Goal: Transaction & Acquisition: Book appointment/travel/reservation

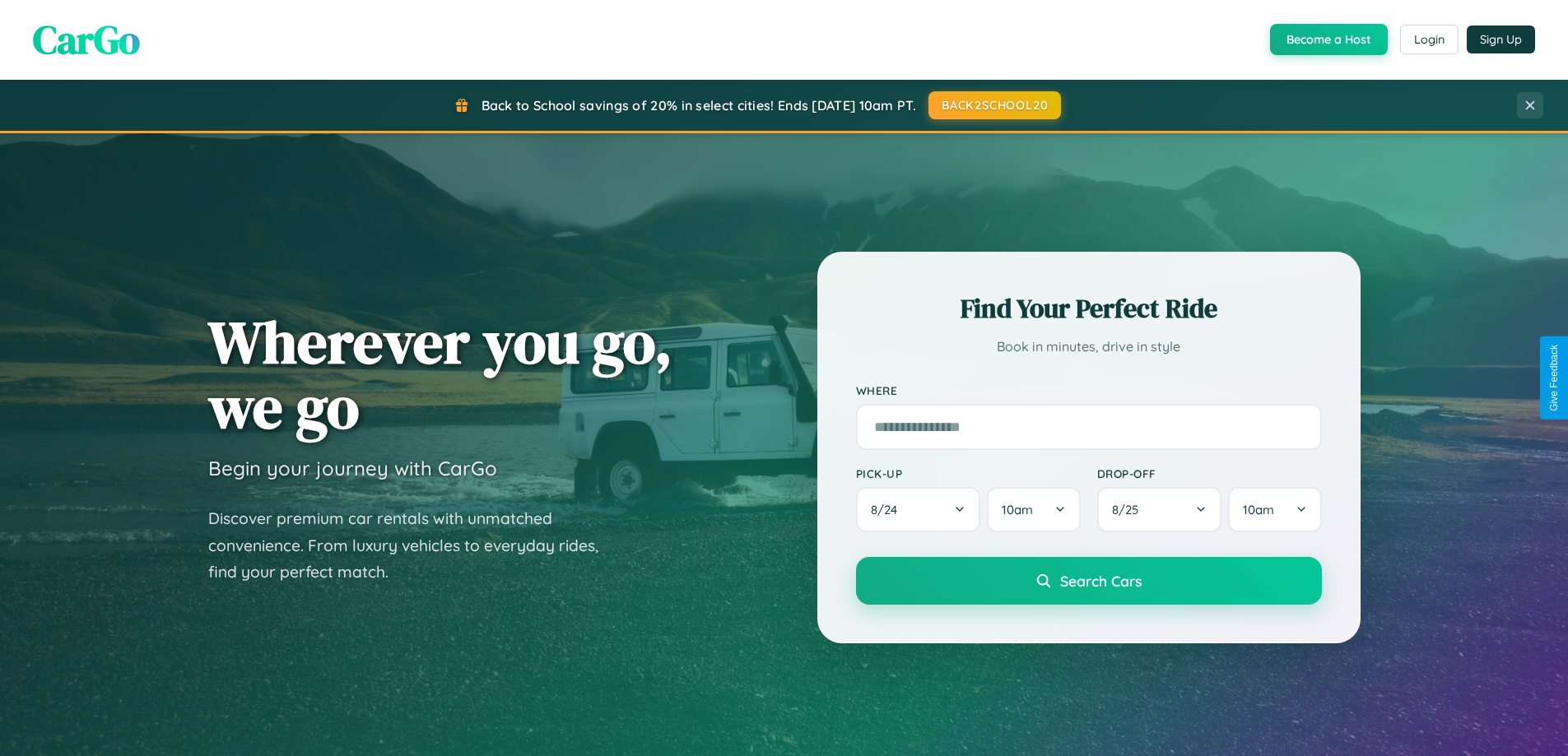
scroll to position [709, 0]
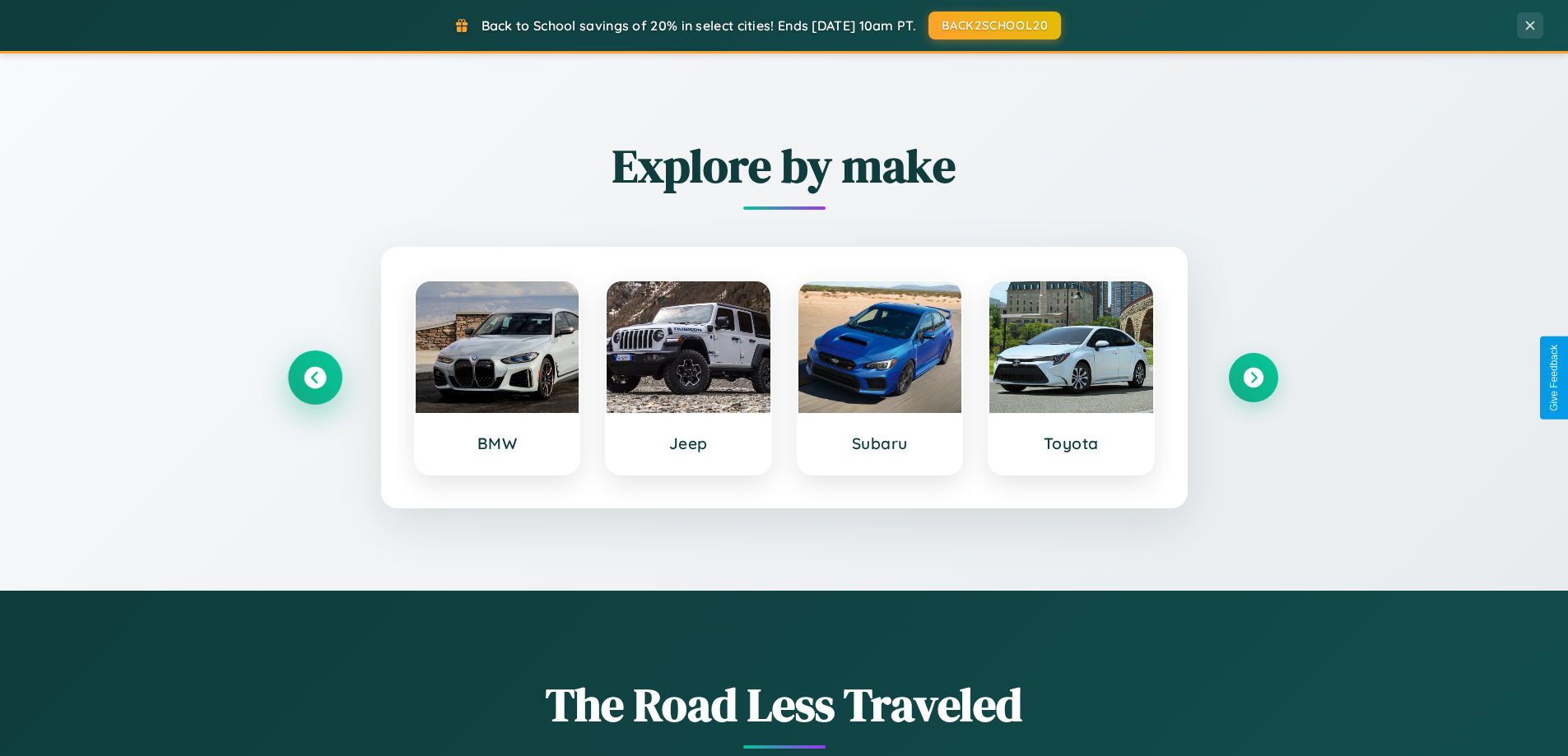
click at [315, 378] on icon at bounding box center [315, 378] width 22 height 22
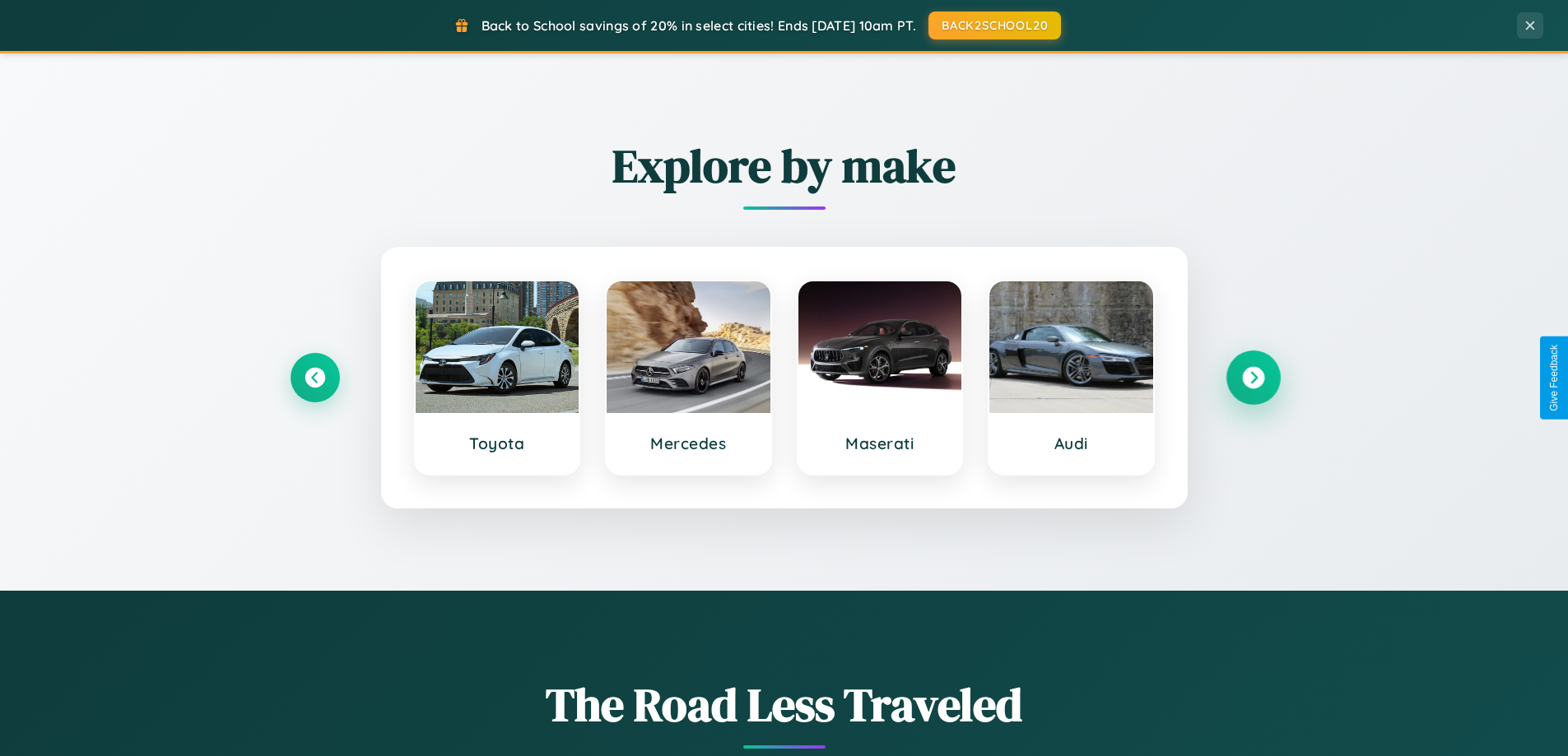
click at [1252, 378] on icon at bounding box center [1252, 378] width 22 height 22
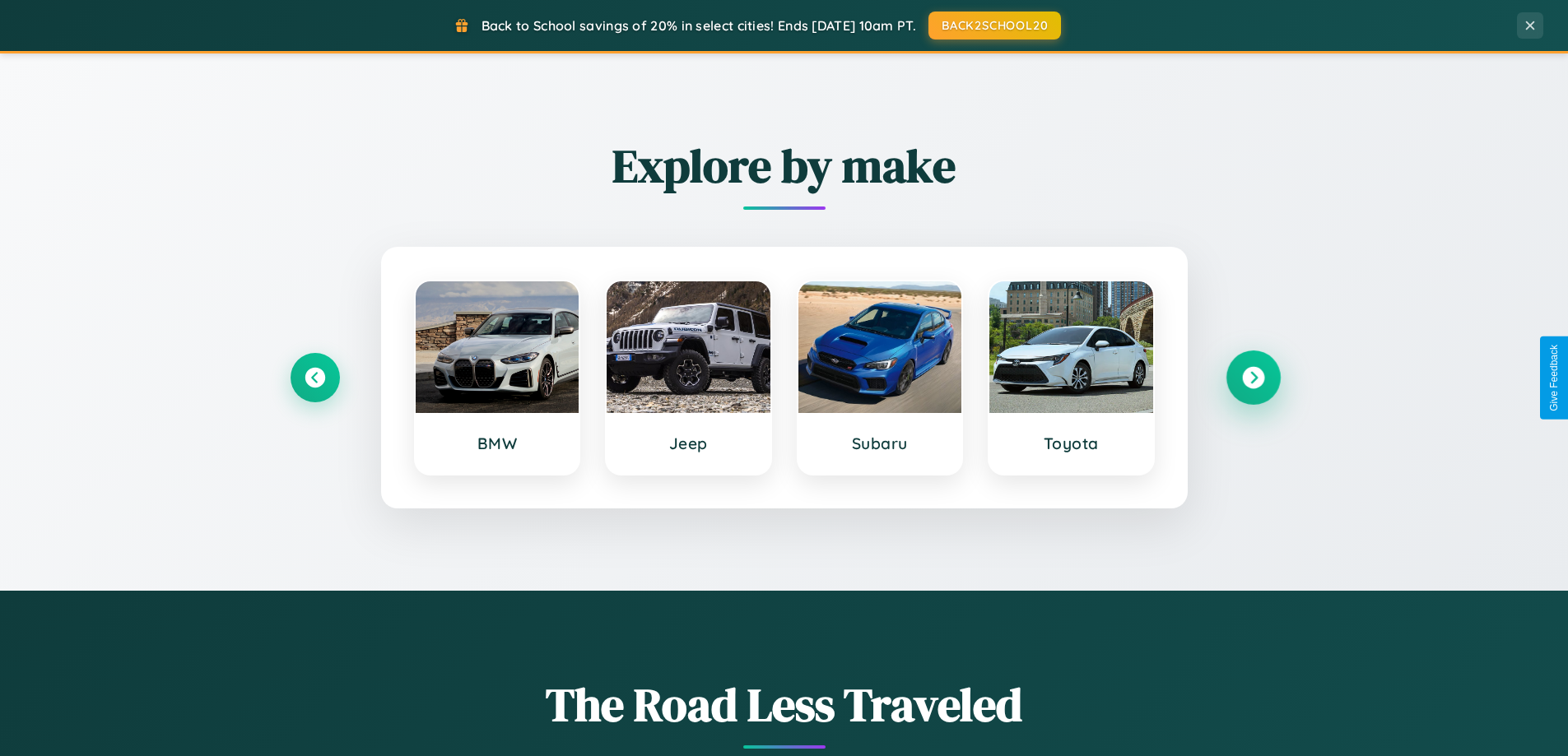
click at [1252, 378] on icon at bounding box center [1252, 378] width 22 height 22
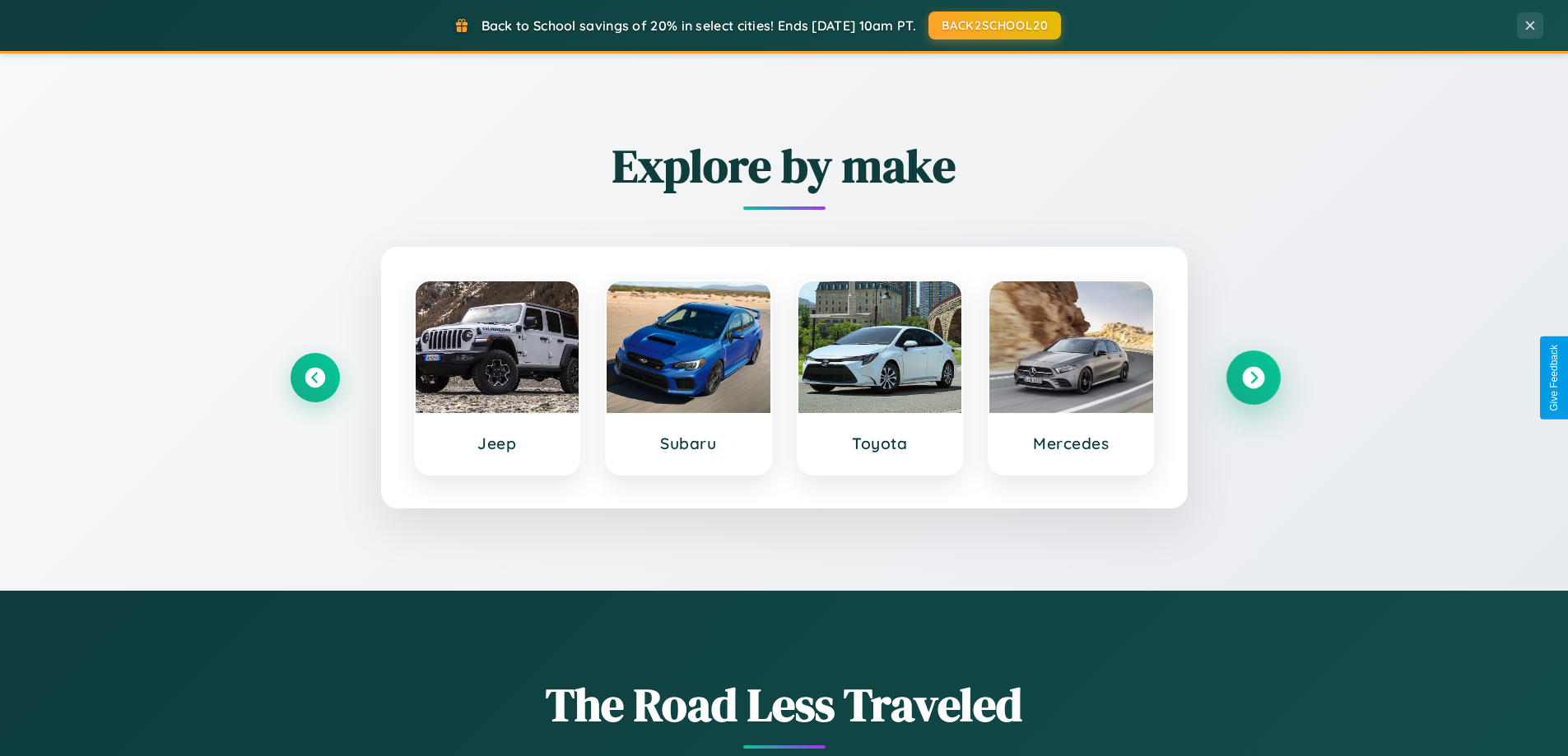
click at [1252, 378] on icon at bounding box center [1252, 378] width 22 height 22
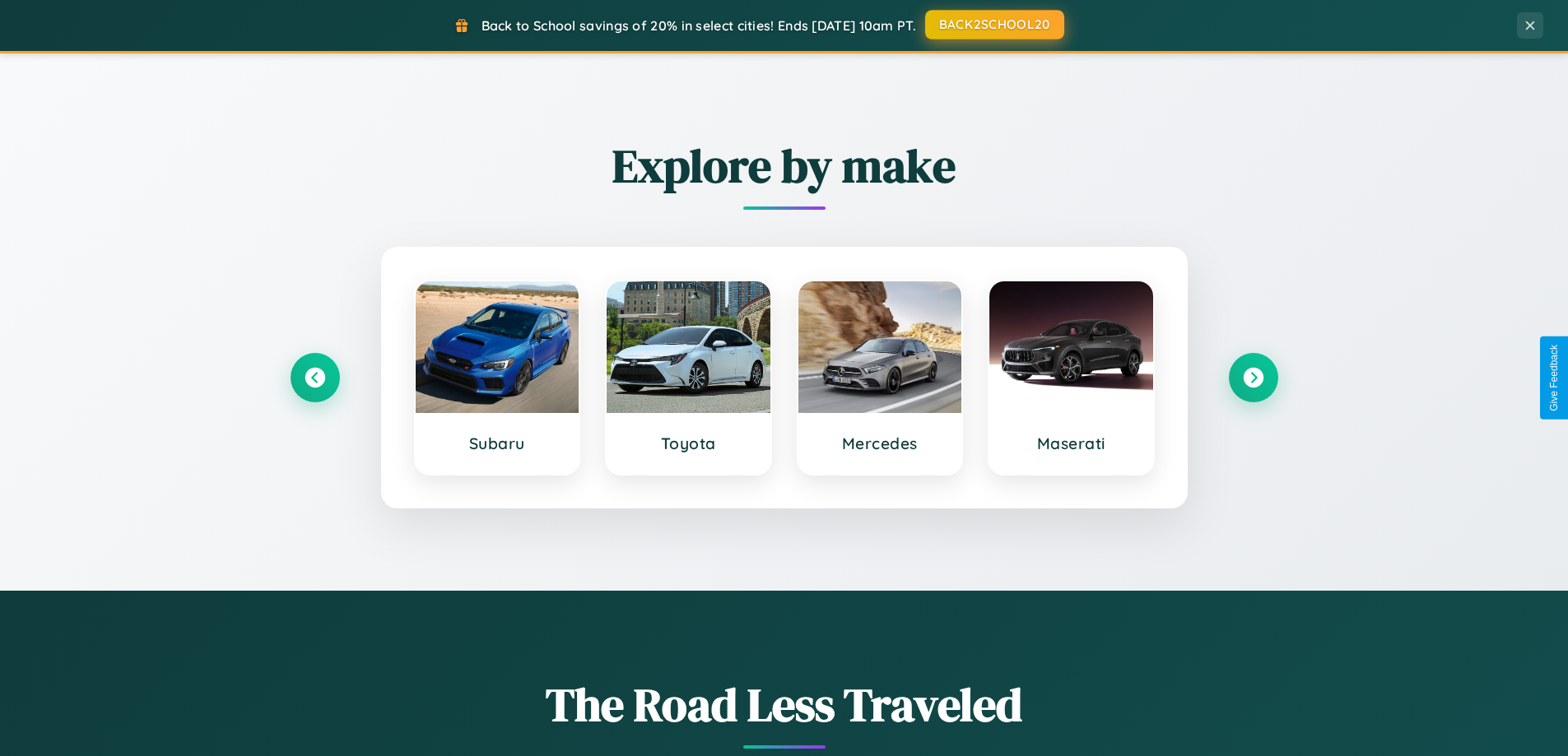
click at [993, 24] on button "BACK2SCHOOL20" at bounding box center [994, 24] width 139 height 29
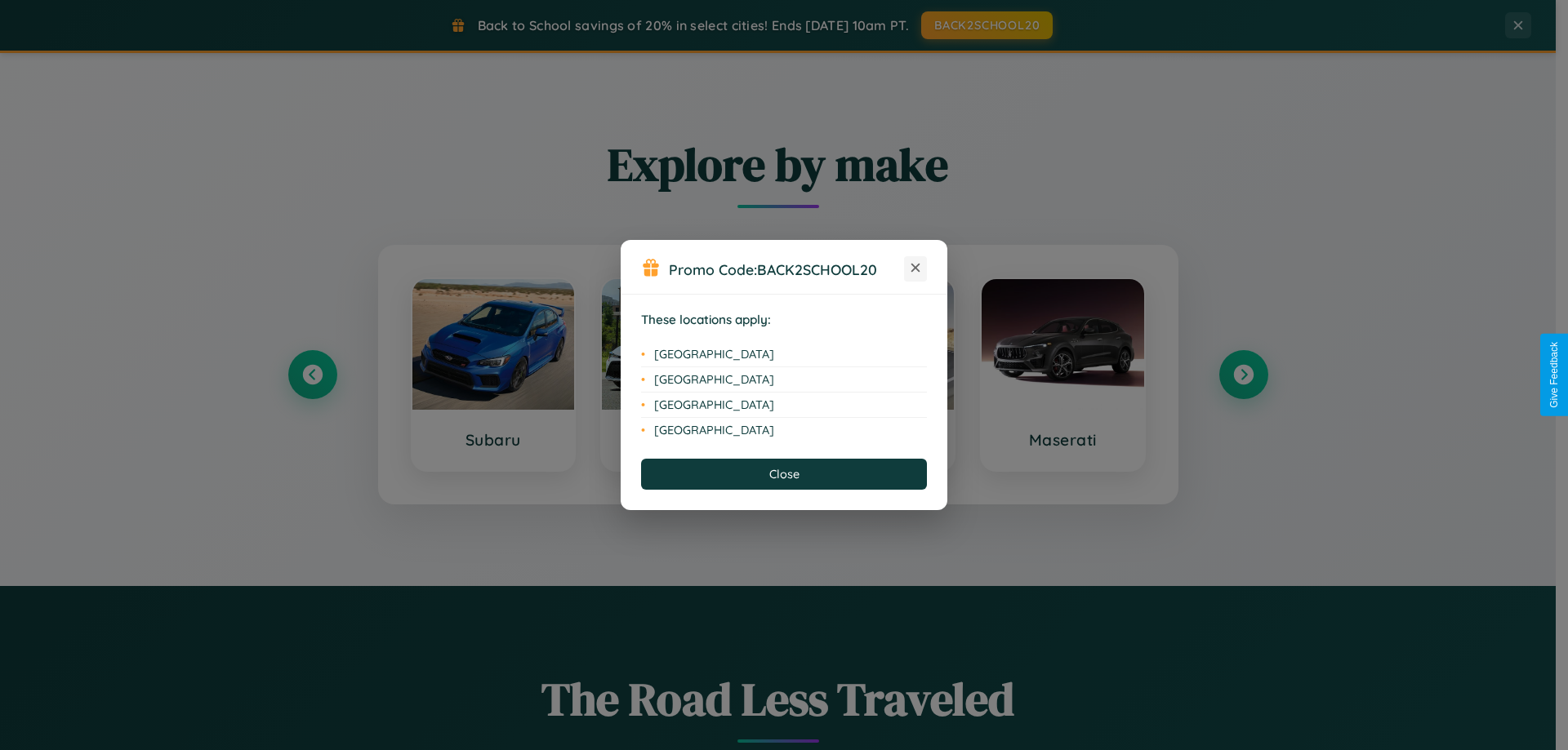
click at [915, 269] on icon at bounding box center [915, 268] width 9 height 9
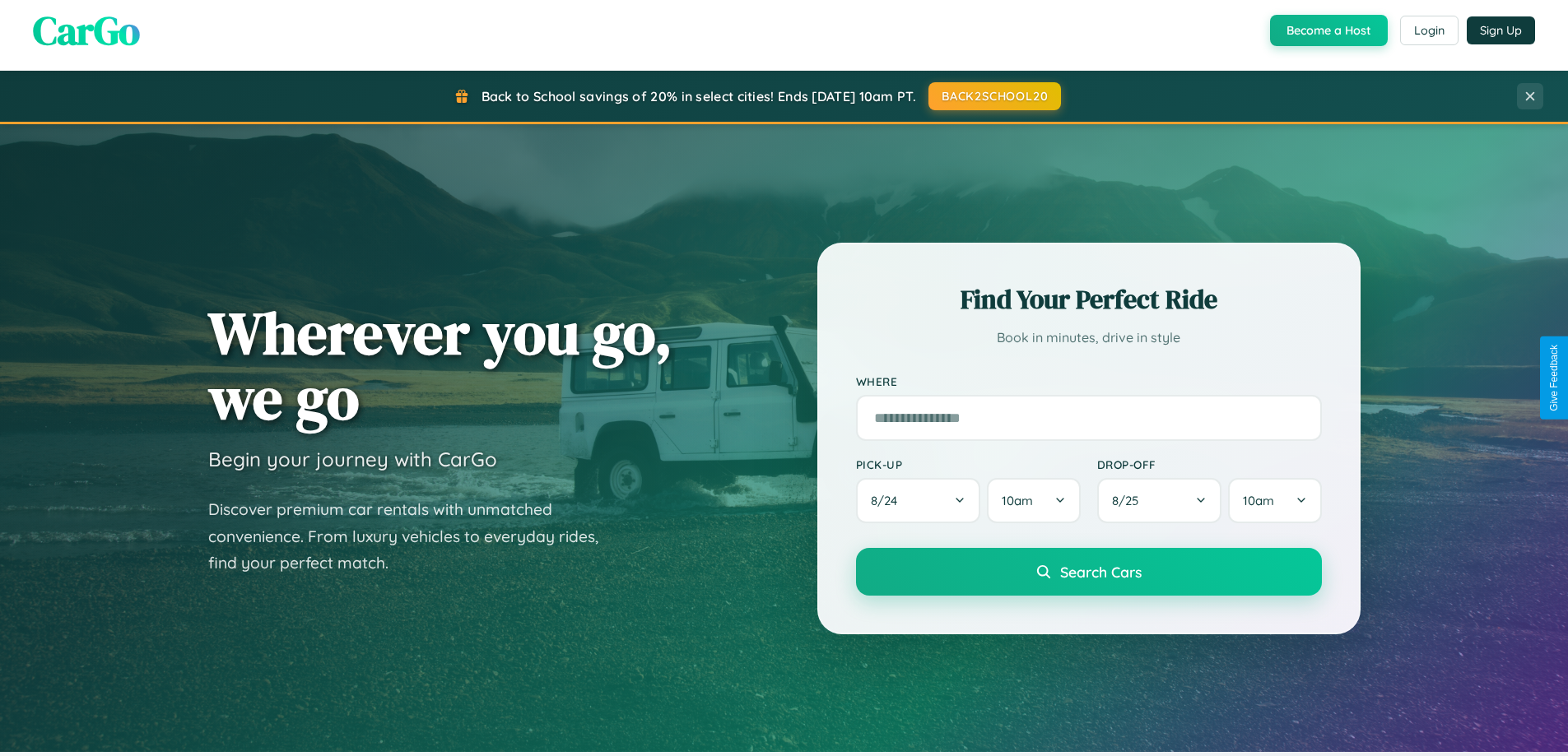
scroll to position [0, 0]
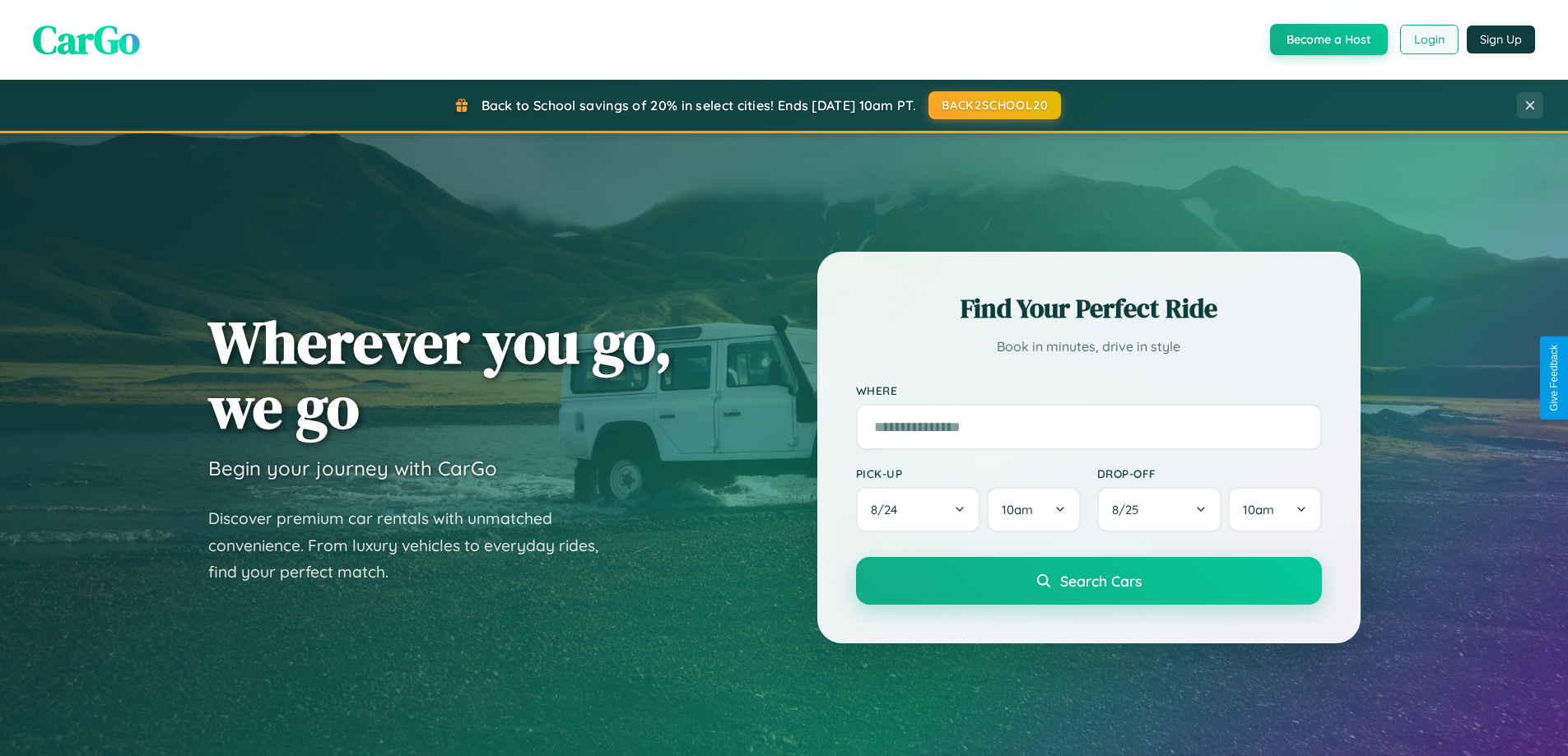
click at [1428, 40] on button "Login" at bounding box center [1429, 39] width 58 height 29
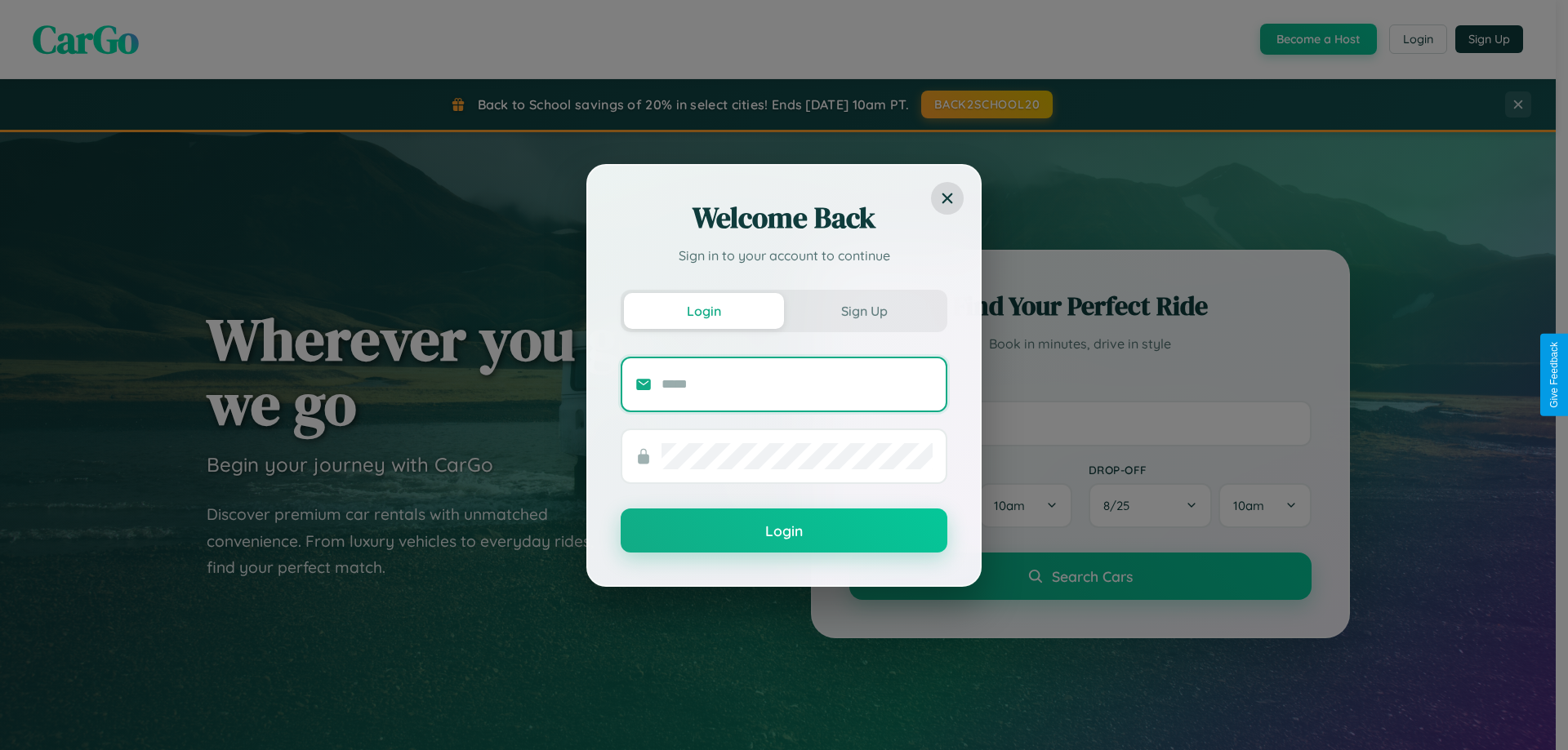
click at [798, 384] on input "text" at bounding box center [797, 384] width 272 height 26
type input "**********"
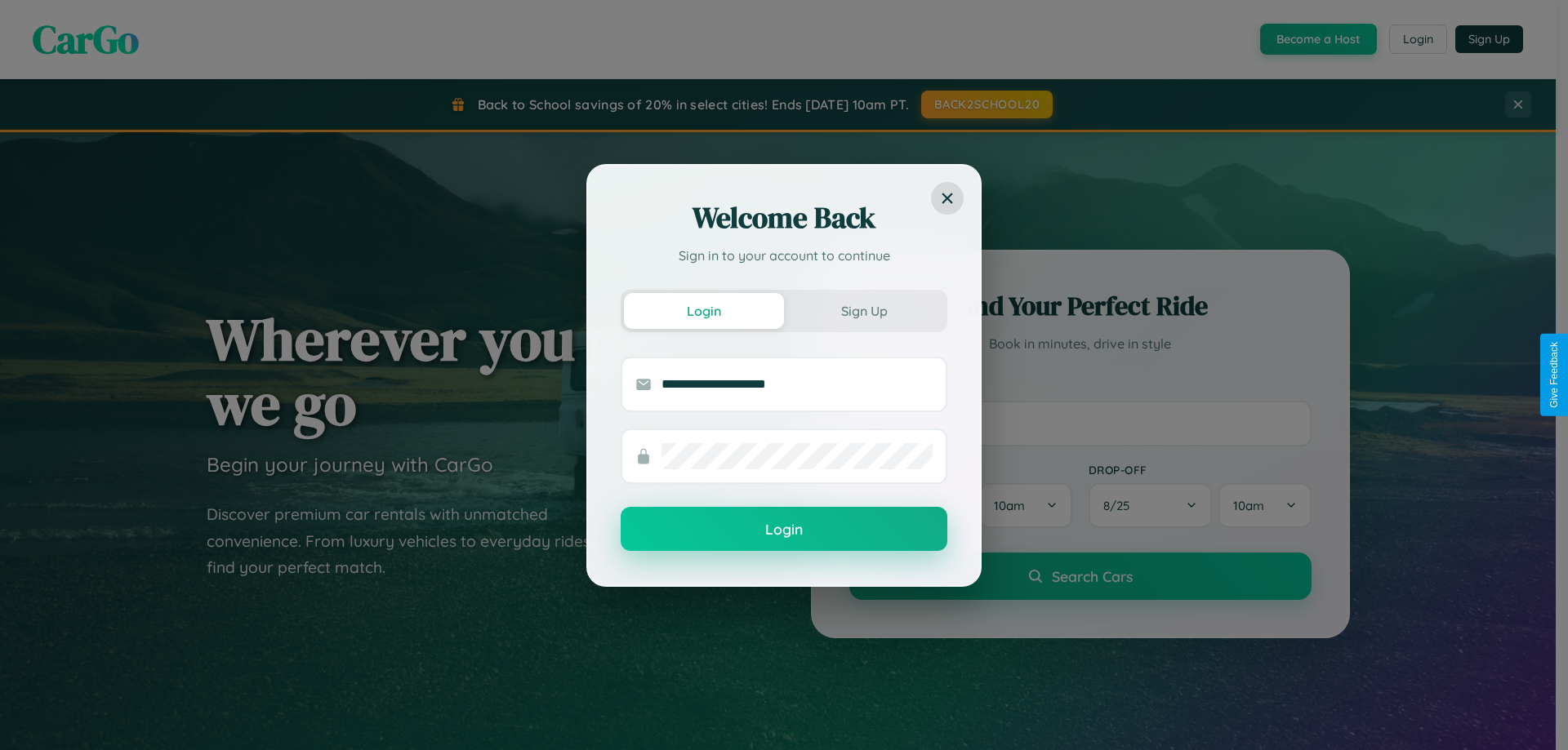
click at [784, 530] on button "Login" at bounding box center [784, 530] width 327 height 44
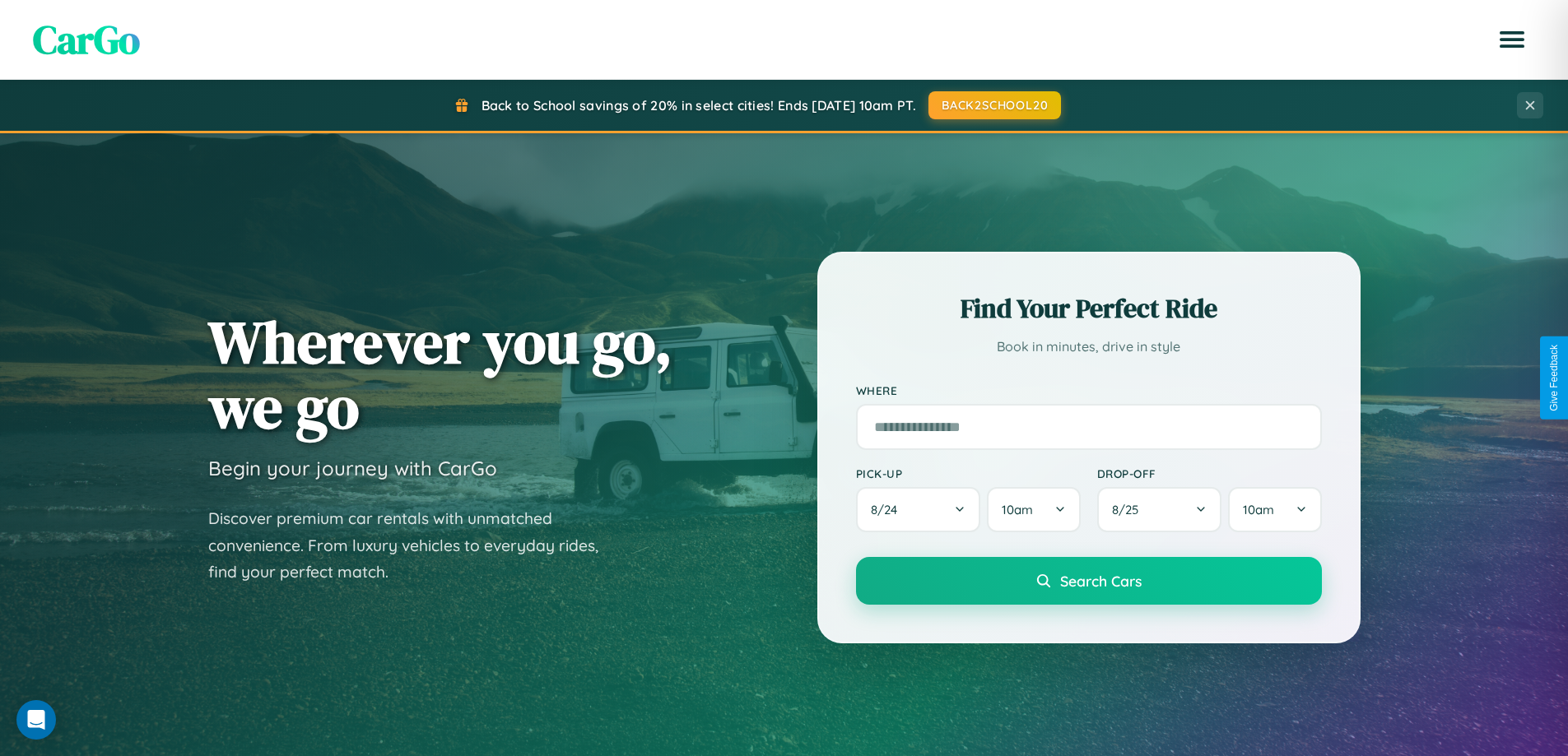
scroll to position [49, 0]
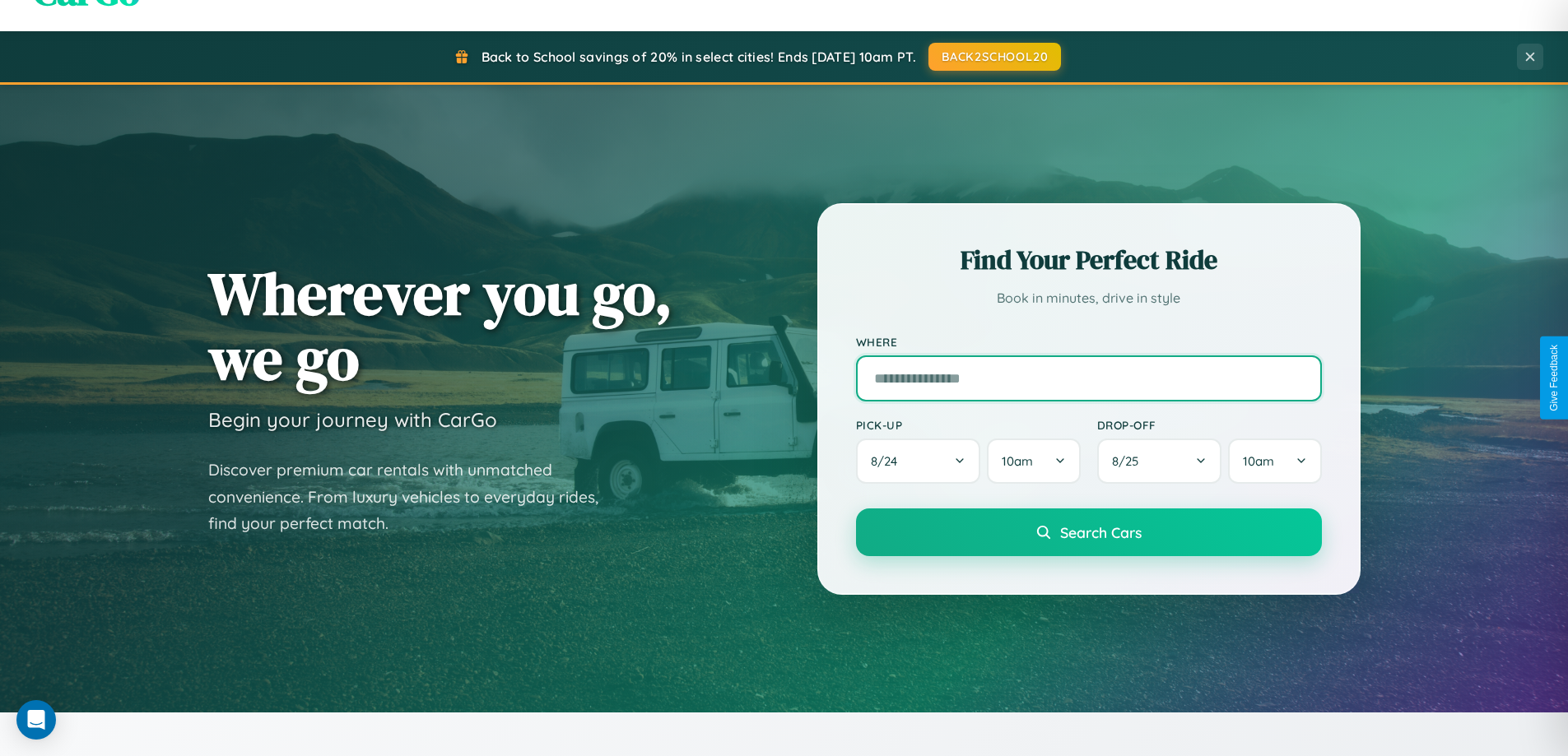
click at [1088, 378] on input "text" at bounding box center [1089, 378] width 466 height 46
type input "**********"
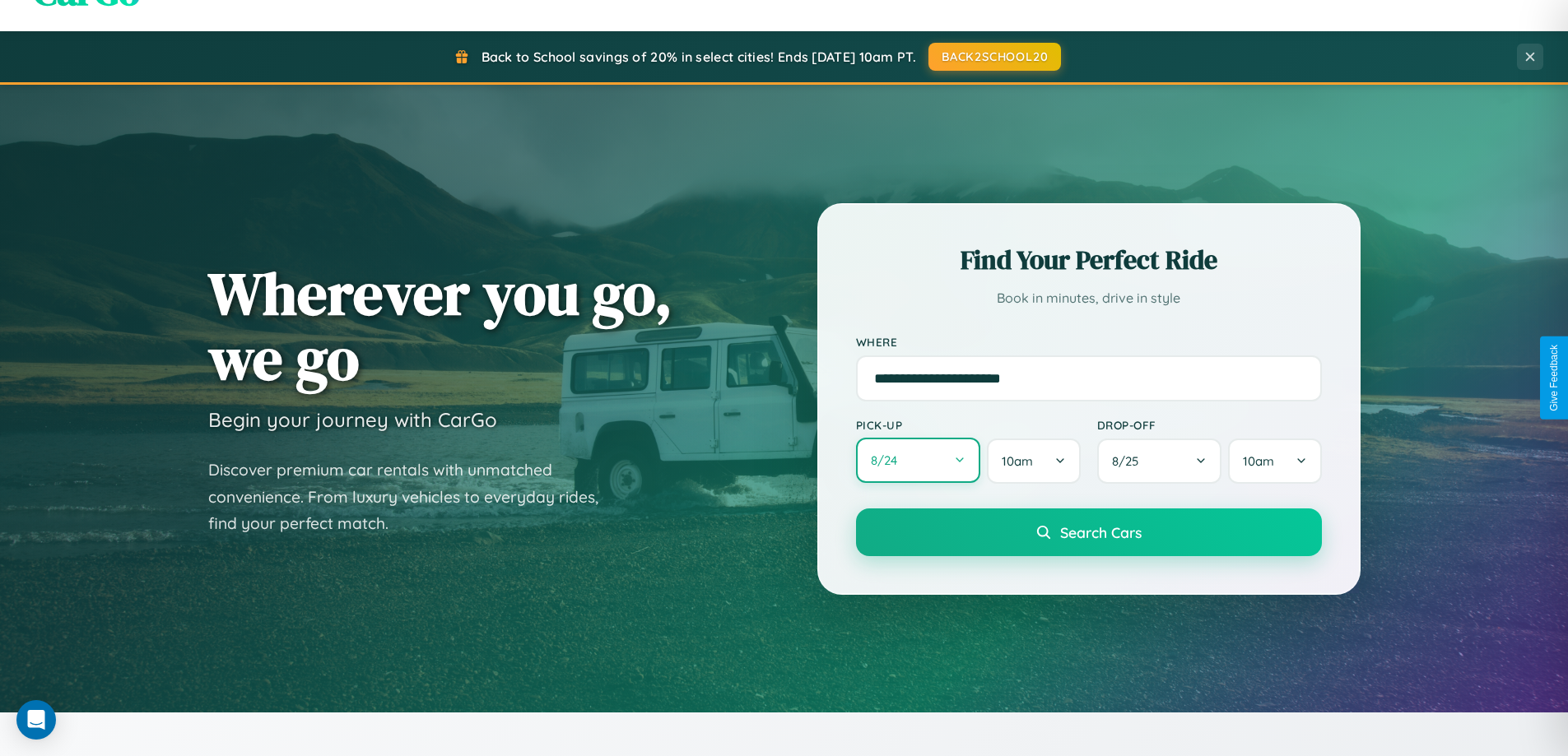
click at [917, 461] on button "8 / 24" at bounding box center [918, 460] width 125 height 45
select select "*"
select select "****"
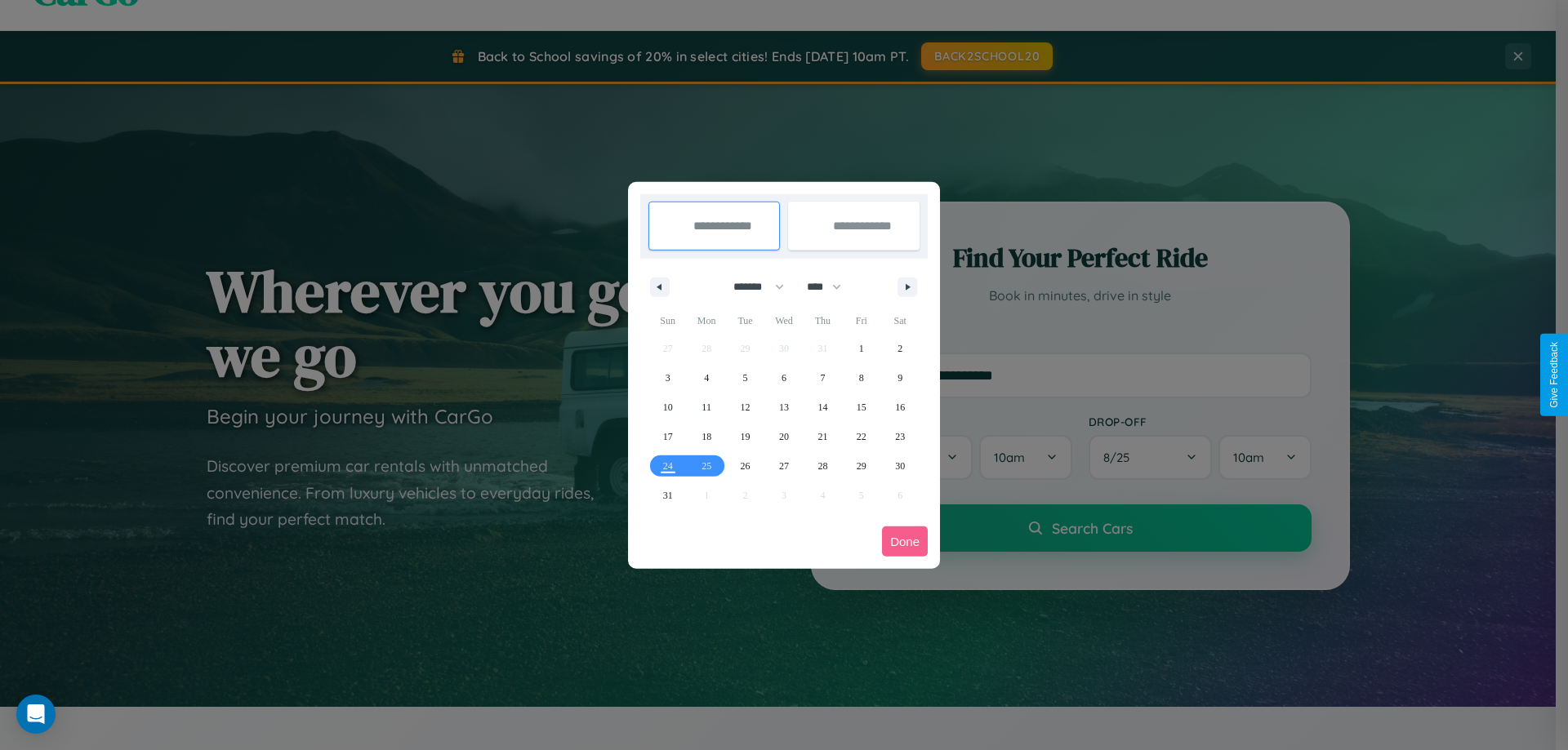
click at [751, 287] on select "******* ******** ***** ***** *** **** **** ****** ********* ******* ******** **…" at bounding box center [756, 287] width 70 height 27
select select "*"
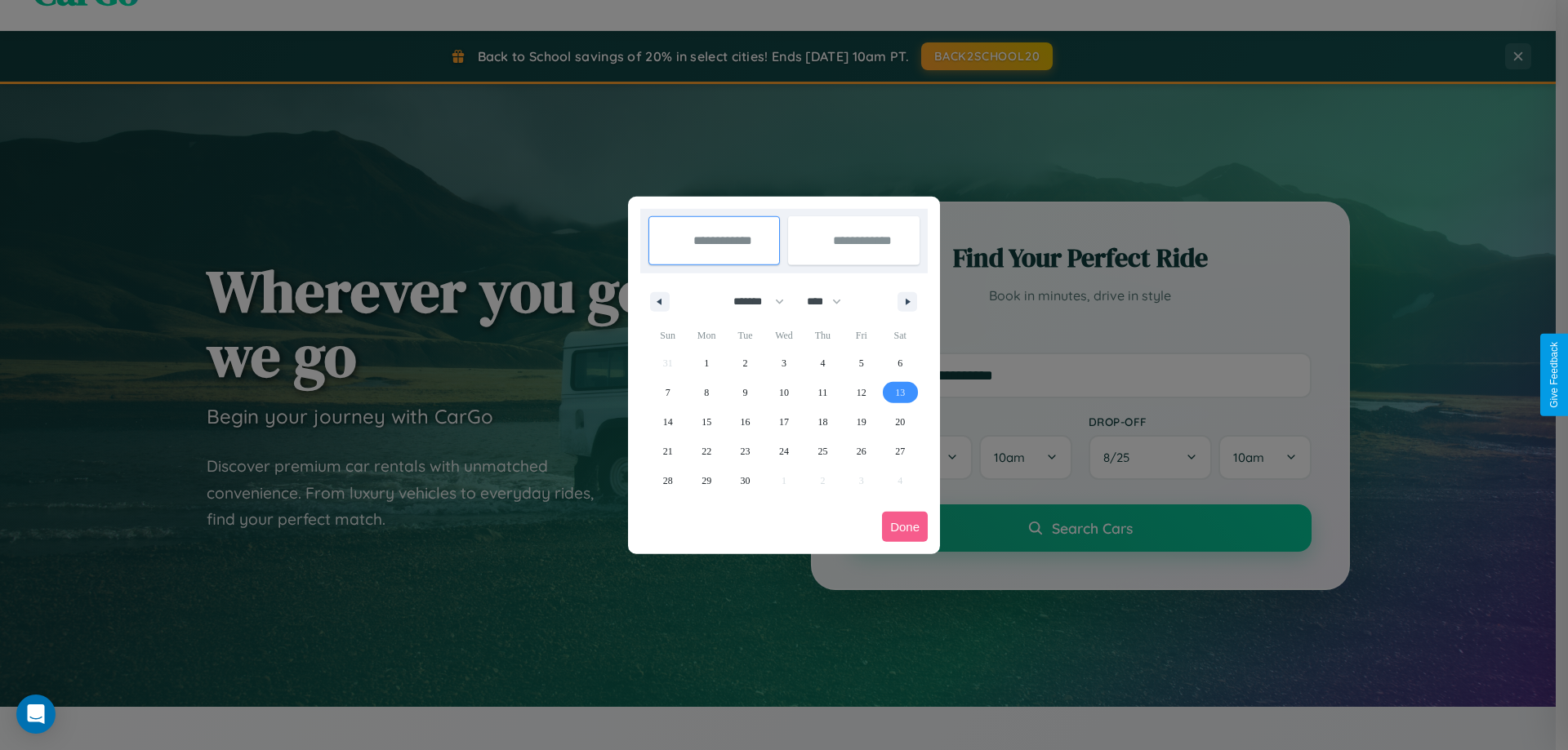
click at [900, 392] on span "13" at bounding box center [900, 392] width 10 height 29
type input "**********"
click at [823, 421] on span "18" at bounding box center [823, 422] width 10 height 29
type input "**********"
click at [905, 527] on button "Done" at bounding box center [905, 527] width 45 height 30
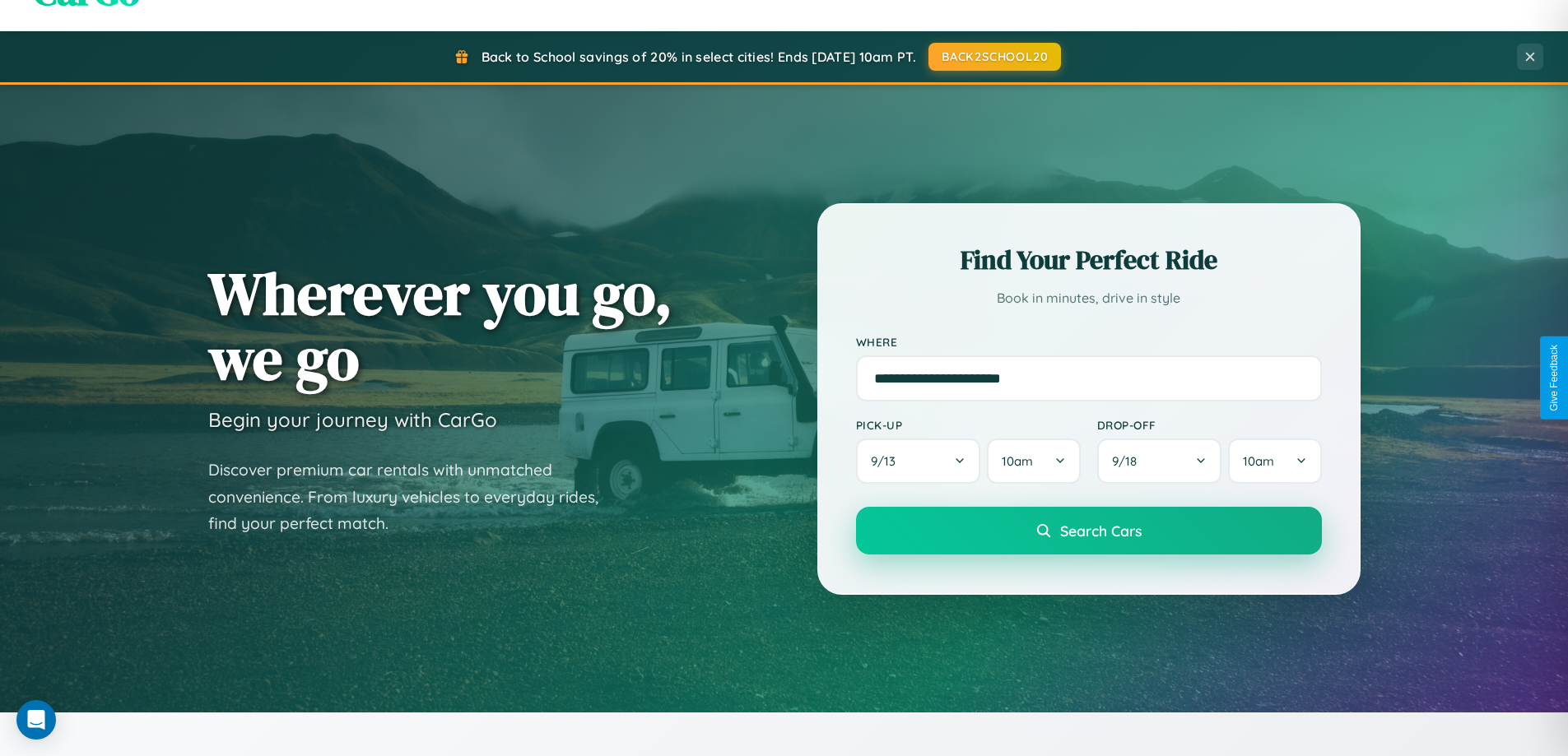
click at [1088, 531] on span "Search Cars" at bounding box center [1101, 531] width 82 height 19
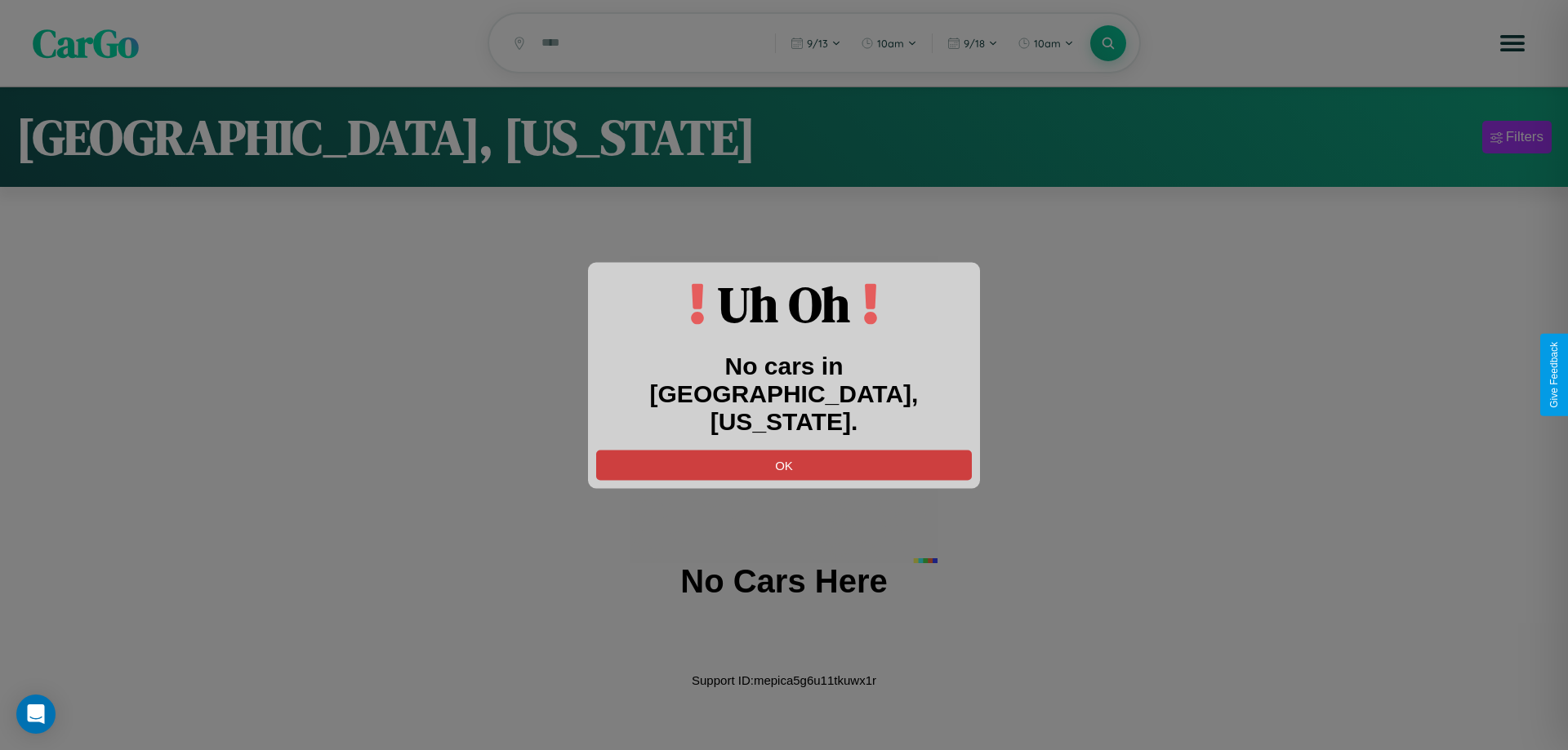
click at [784, 450] on button "OK" at bounding box center [784, 465] width 376 height 30
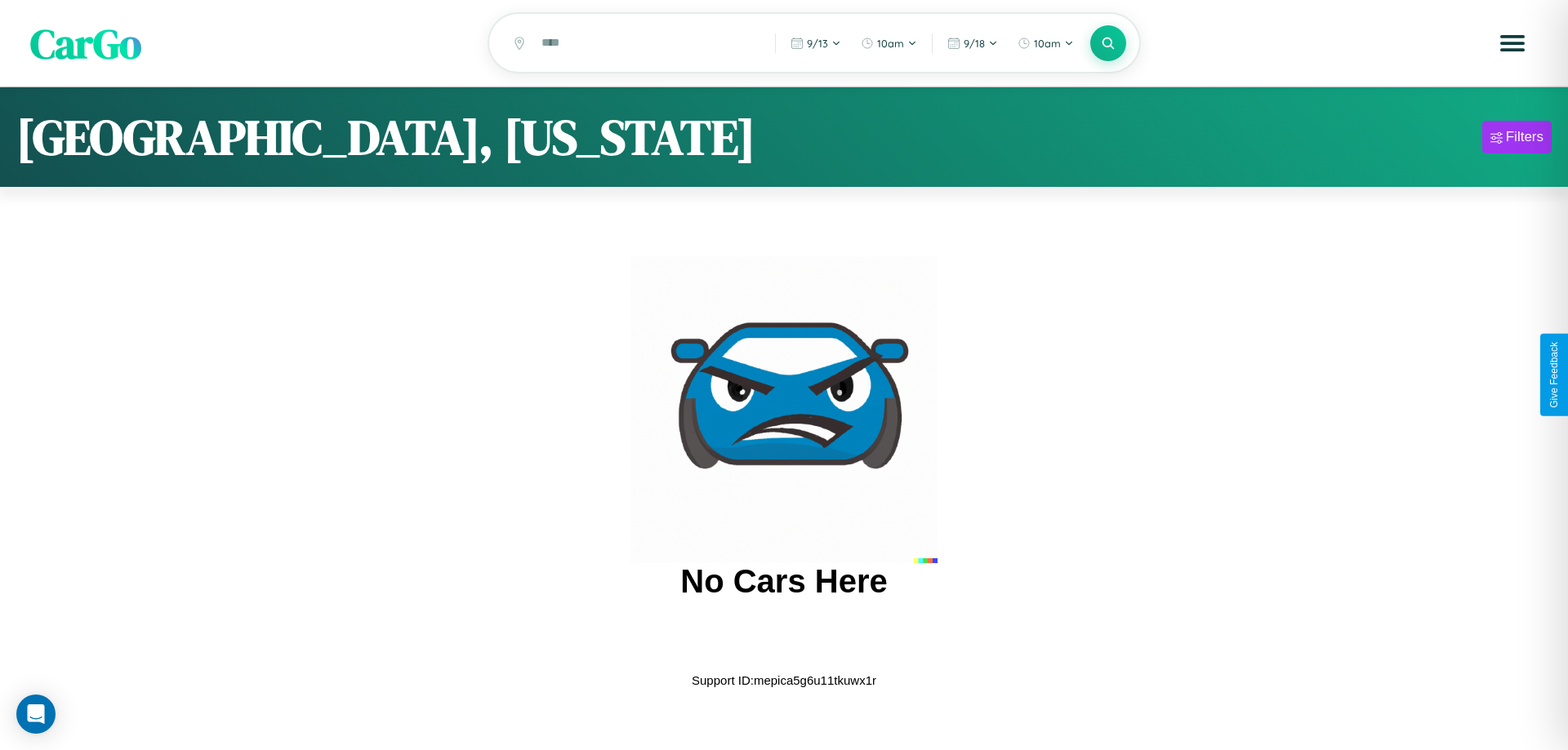
click at [86, 44] on span "CarGo" at bounding box center [85, 43] width 111 height 56
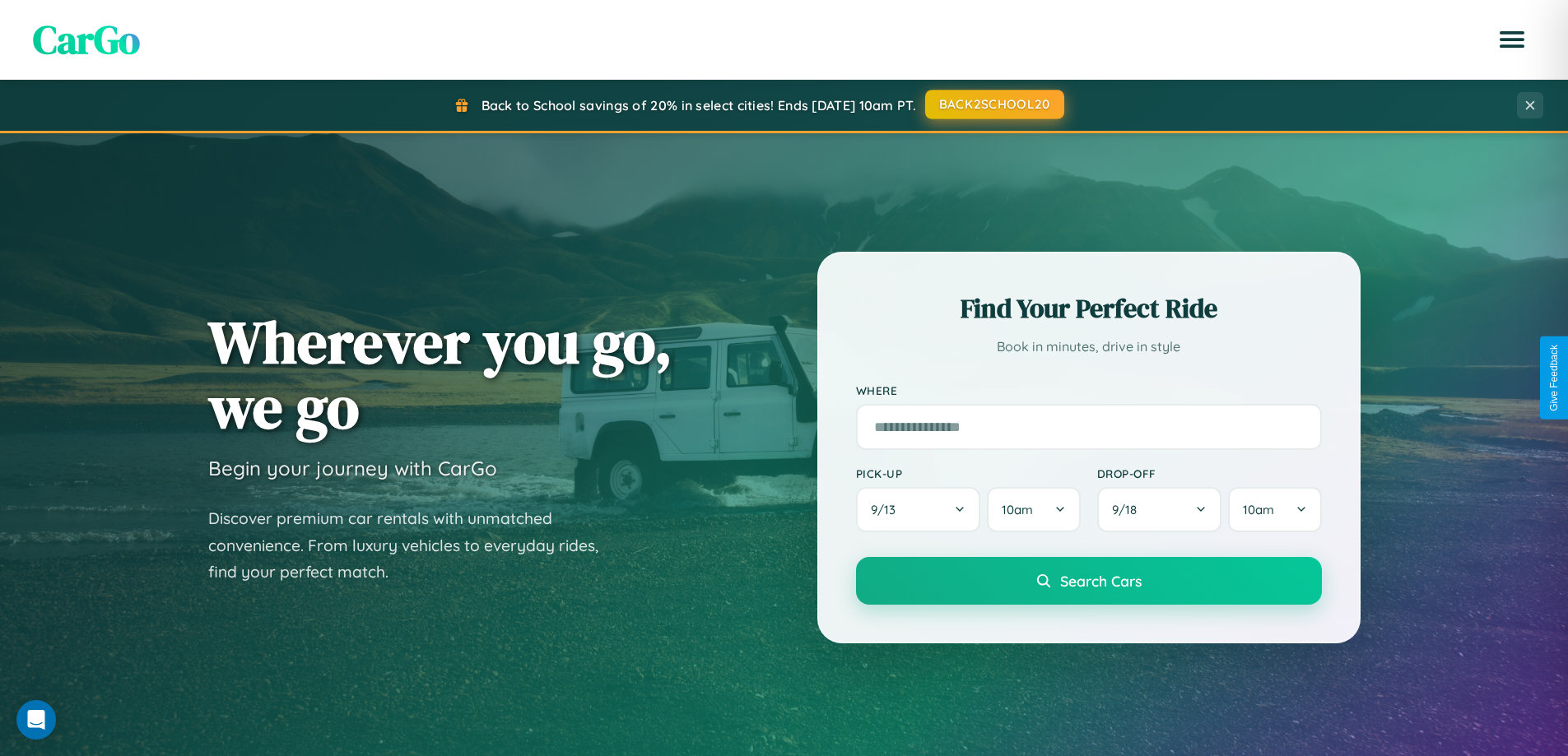
click at [993, 104] on button "BACK2SCHOOL20" at bounding box center [994, 104] width 139 height 29
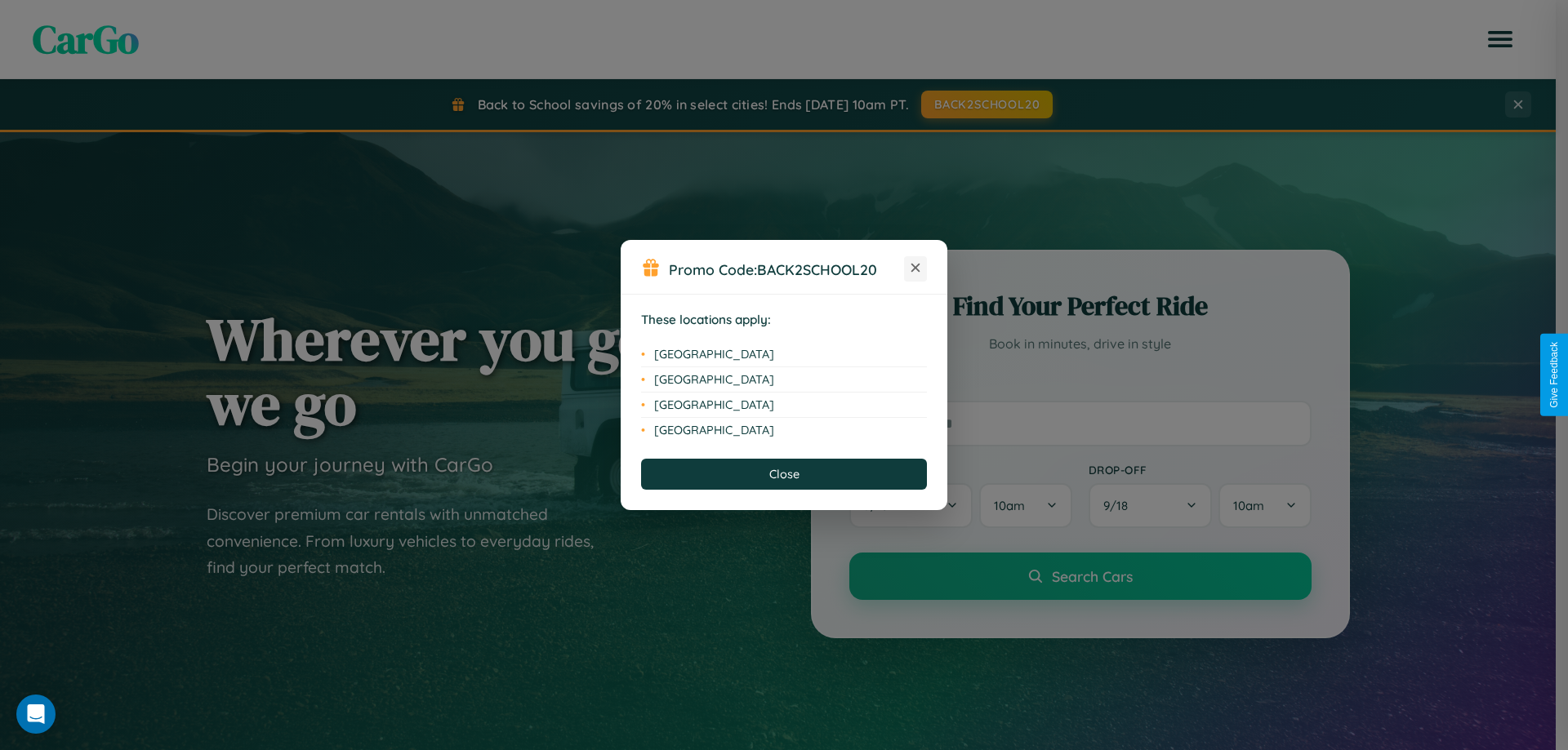
click at [915, 269] on icon at bounding box center [915, 268] width 9 height 9
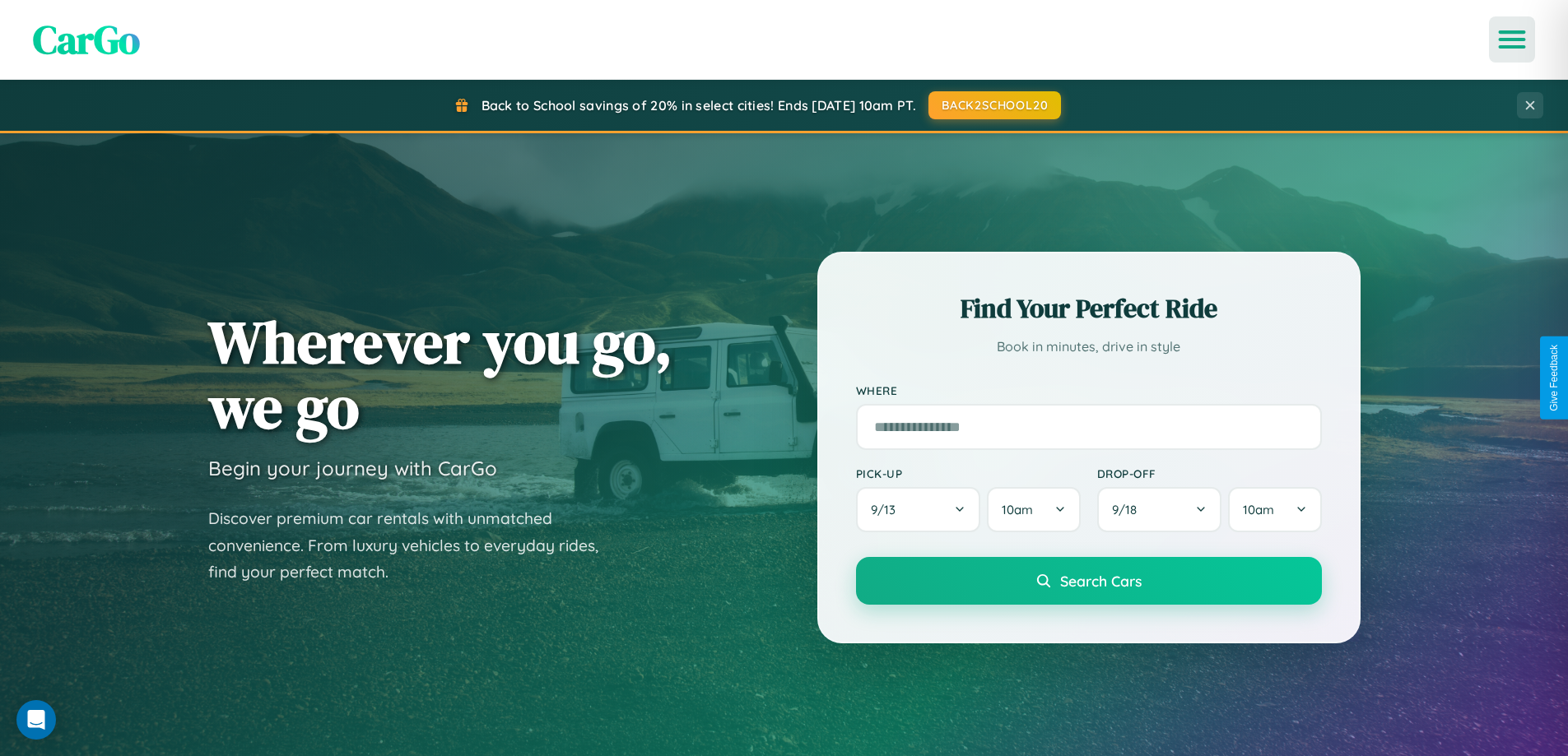
click at [1512, 40] on icon "Open menu" at bounding box center [1512, 39] width 24 height 15
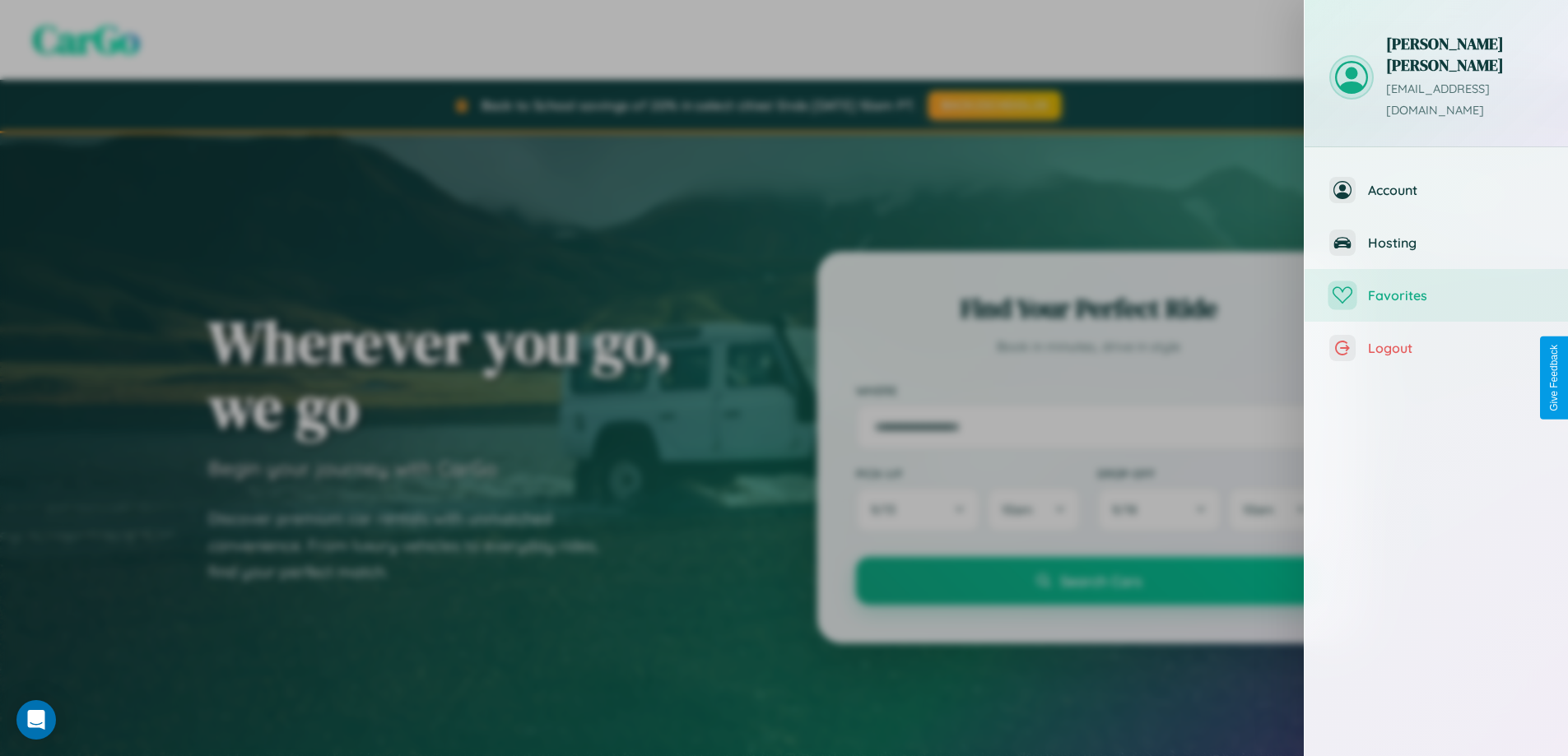
click at [1436, 287] on span "Favorites" at bounding box center [1455, 295] width 175 height 17
